Goal: Communication & Community: Ask a question

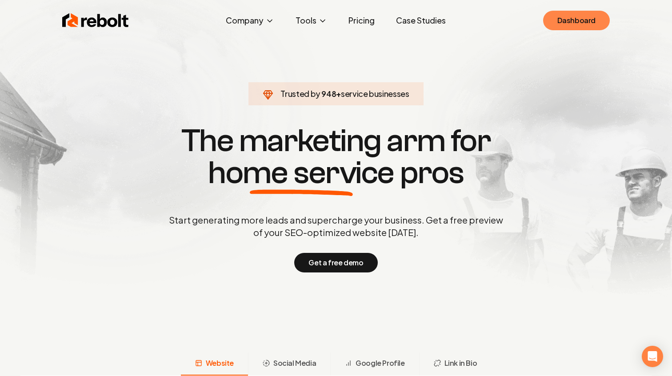
click at [578, 27] on link "Dashboard" at bounding box center [576, 21] width 67 height 20
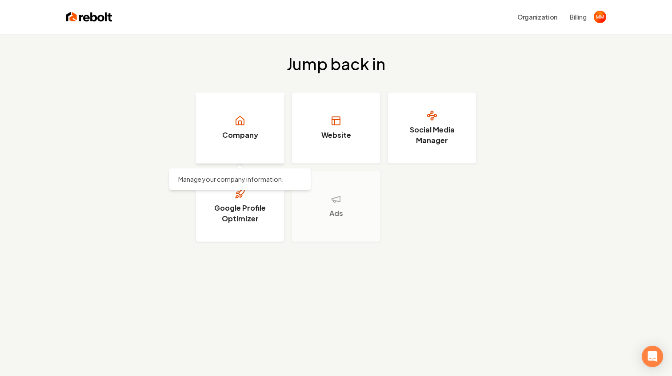
click at [242, 135] on h3 "Company" at bounding box center [240, 135] width 36 height 11
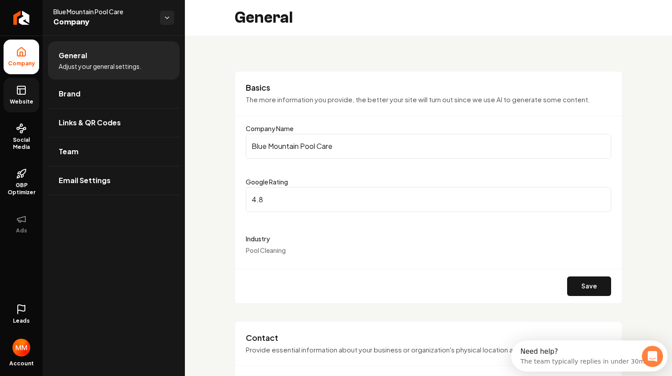
click at [28, 100] on span "Website" at bounding box center [21, 101] width 31 height 7
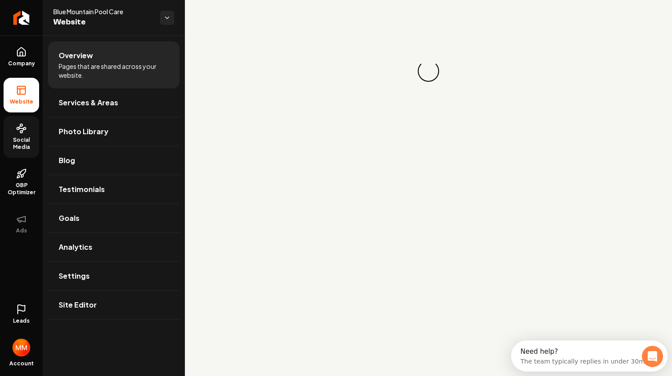
click at [24, 128] on icon at bounding box center [21, 128] width 11 height 11
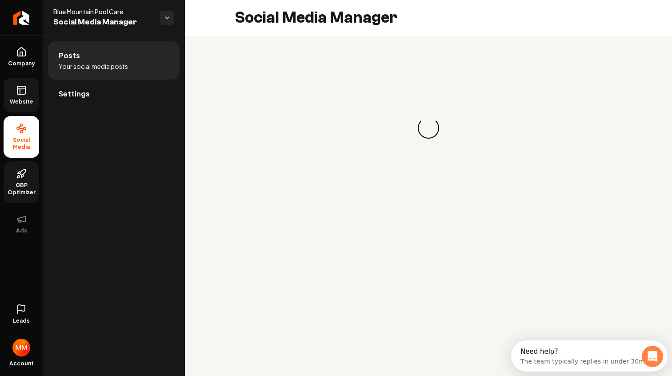
click at [19, 167] on link "GBP Optimizer" at bounding box center [22, 182] width 36 height 42
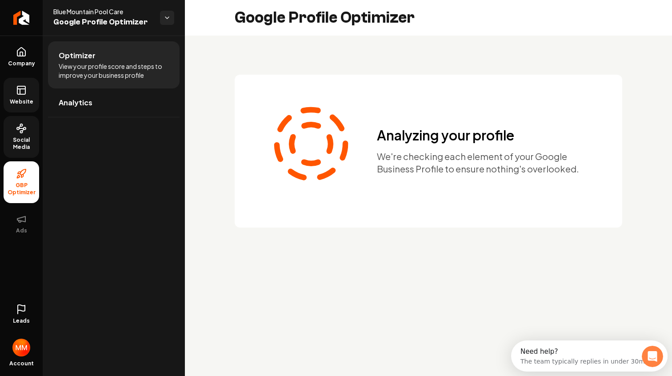
click at [25, 344] on img "Open user button" at bounding box center [21, 347] width 18 height 18
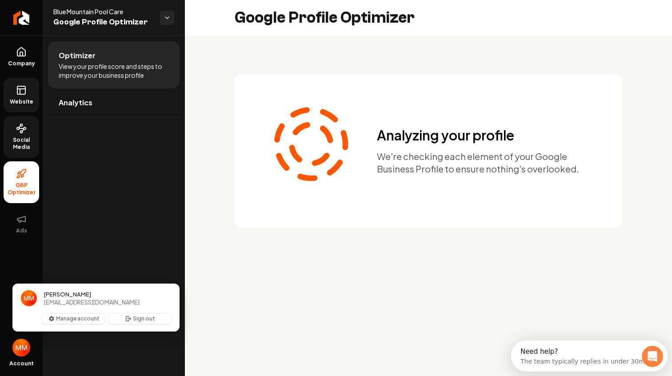
drag, startPoint x: 80, startPoint y: 338, endPoint x: 79, endPoint y: 333, distance: 5.1
click at [80, 336] on div "Optimizer View your profile score and steps to improve your business profile An…" at bounding box center [114, 206] width 142 height 340
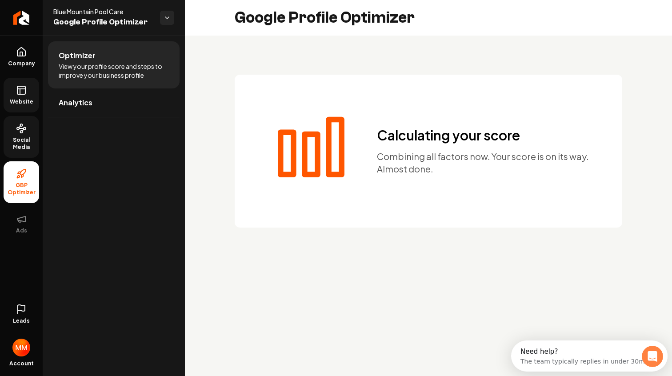
drag, startPoint x: 24, startPoint y: 349, endPoint x: 35, endPoint y: 342, distance: 13.1
click at [24, 348] on img "Open user button" at bounding box center [21, 347] width 18 height 18
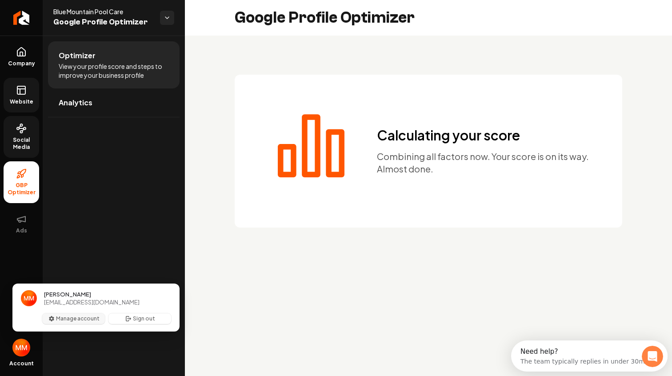
click at [60, 318] on button "Manage account" at bounding box center [73, 318] width 63 height 11
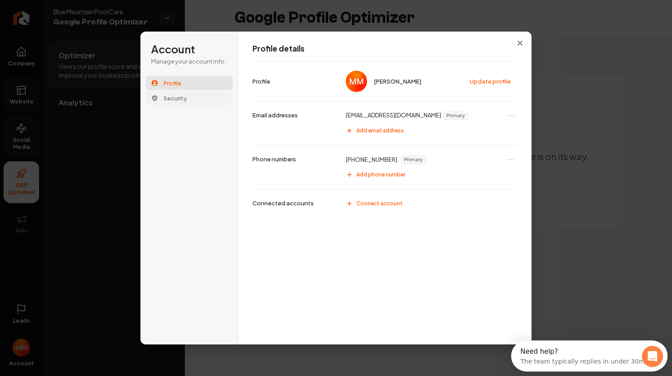
click at [170, 98] on span "Security" at bounding box center [175, 98] width 24 height 8
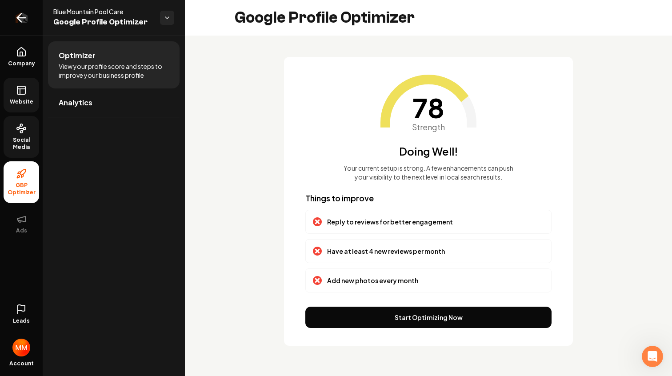
click at [32, 15] on link "Return to dashboard" at bounding box center [21, 18] width 43 height 36
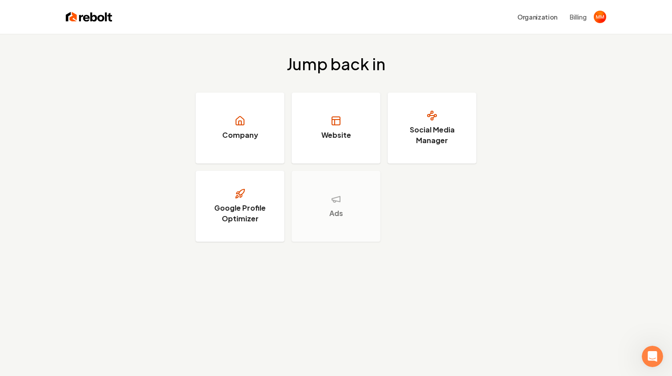
click at [80, 13] on img at bounding box center [89, 17] width 47 height 12
click at [650, 349] on icon "Open Intercom Messenger" at bounding box center [651, 355] width 15 height 15
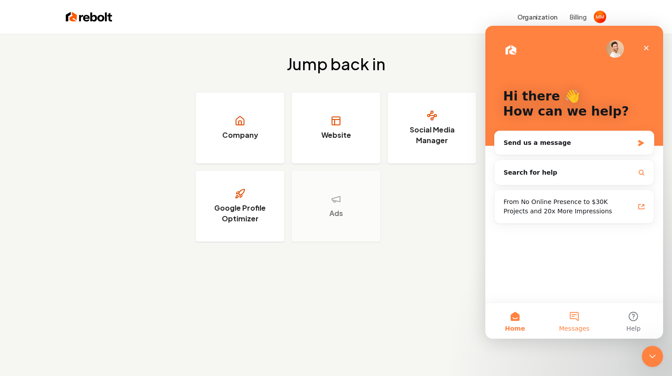
click at [576, 313] on button "Messages" at bounding box center [573, 321] width 59 height 36
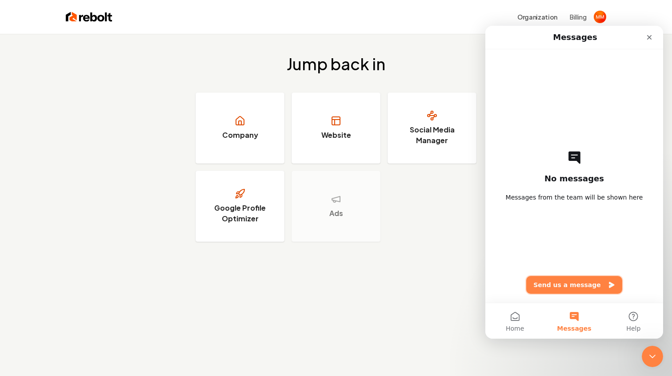
click at [564, 284] on button "Send us a message" at bounding box center [574, 285] width 96 height 18
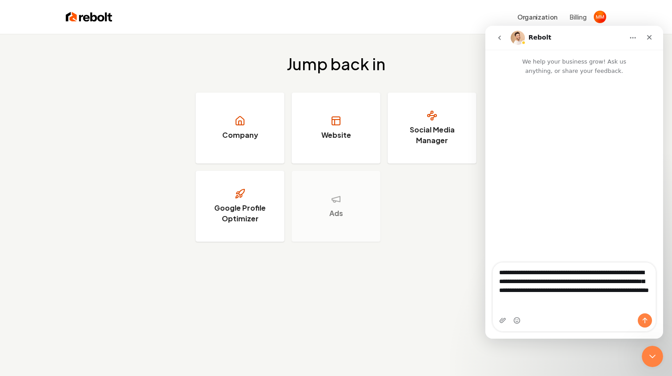
type textarea "**********"
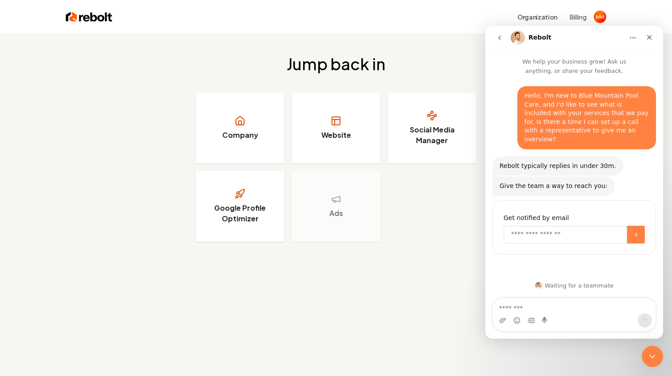
click at [590, 226] on input "Enter your email" at bounding box center [564, 235] width 123 height 18
type input "**********"
click at [641, 226] on button "Submit" at bounding box center [636, 235] width 18 height 18
